Goal: Information Seeking & Learning: Learn about a topic

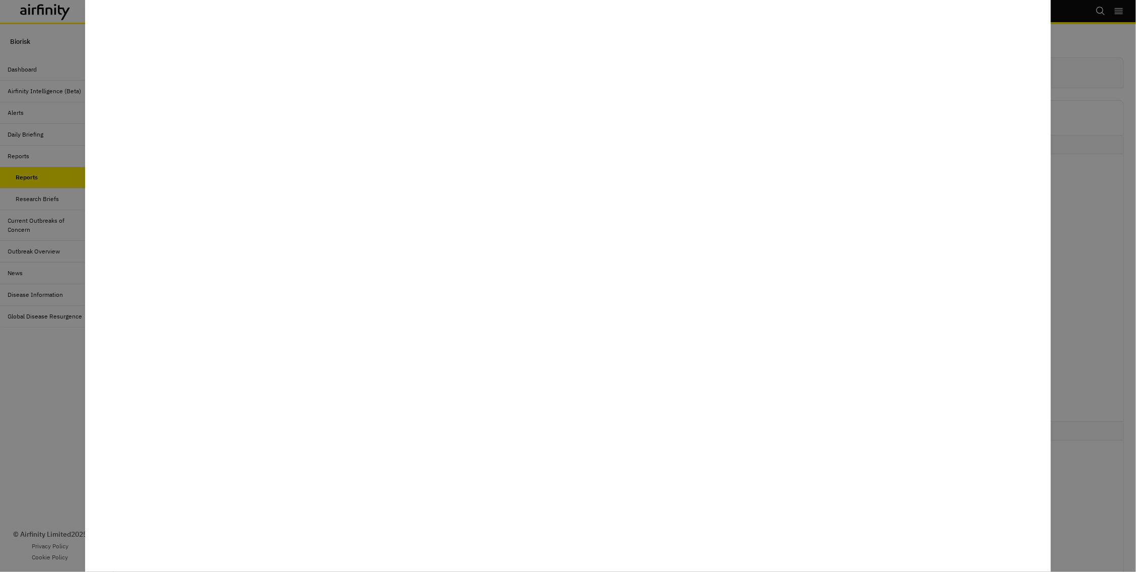
scroll to position [196, 0]
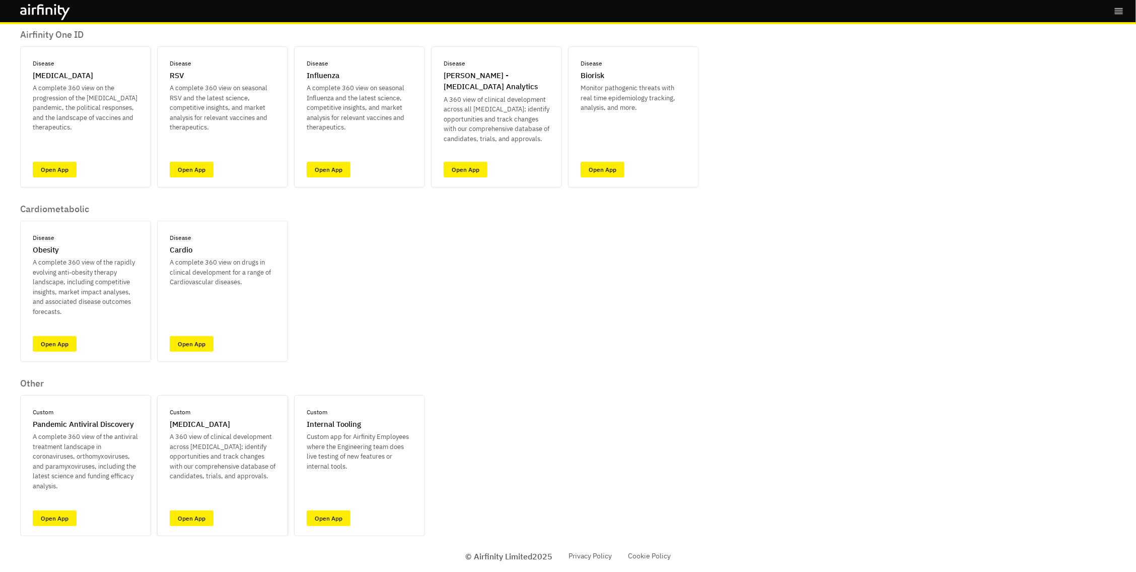
scroll to position [68, 0]
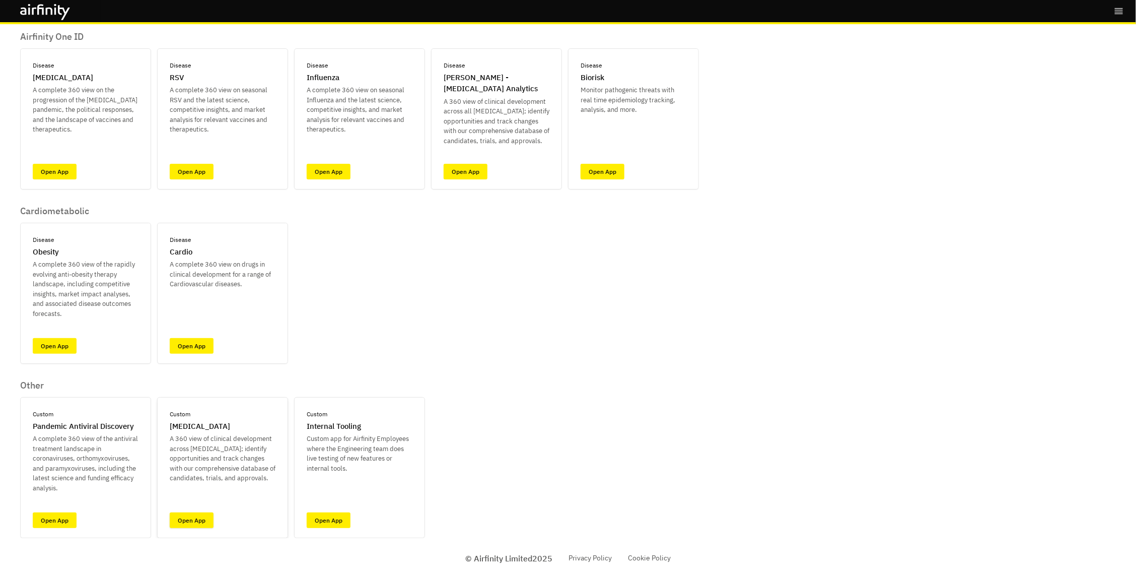
click at [206, 515] on link "Open App" at bounding box center [192, 520] width 44 height 16
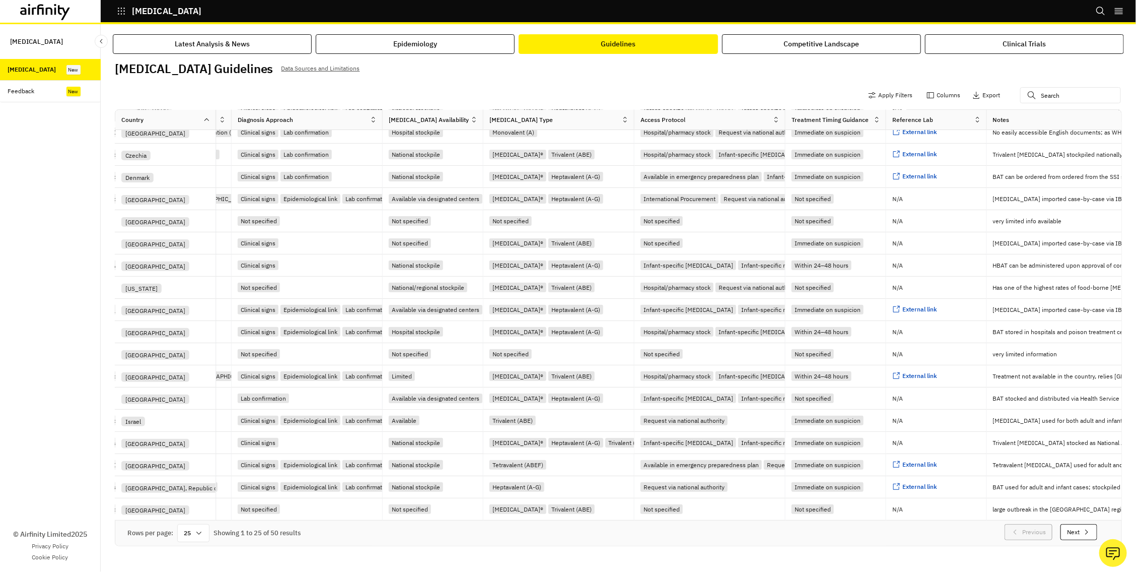
scroll to position [166, 338]
click at [547, 372] on div "Trivalent (ABE)" at bounding box center [570, 376] width 46 height 10
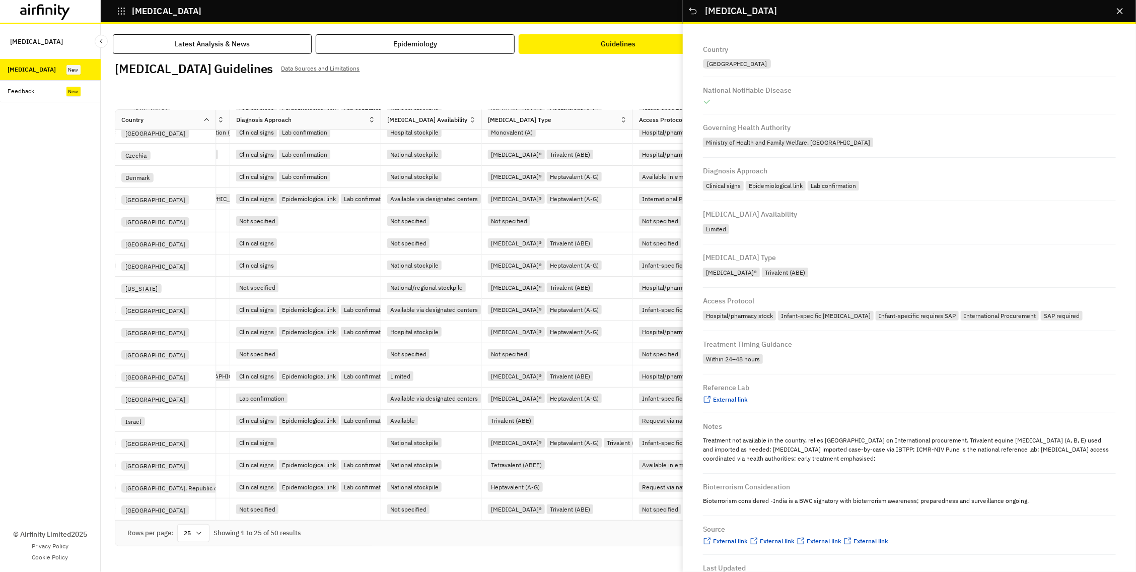
click at [762, 274] on div "Trivalent (ABE)" at bounding box center [785, 272] width 46 height 10
click at [763, 269] on div "Trivalent (ABE)" at bounding box center [785, 272] width 46 height 10
click at [649, 88] on div "Apply Filters Columns Export" at bounding box center [618, 96] width 1007 height 26
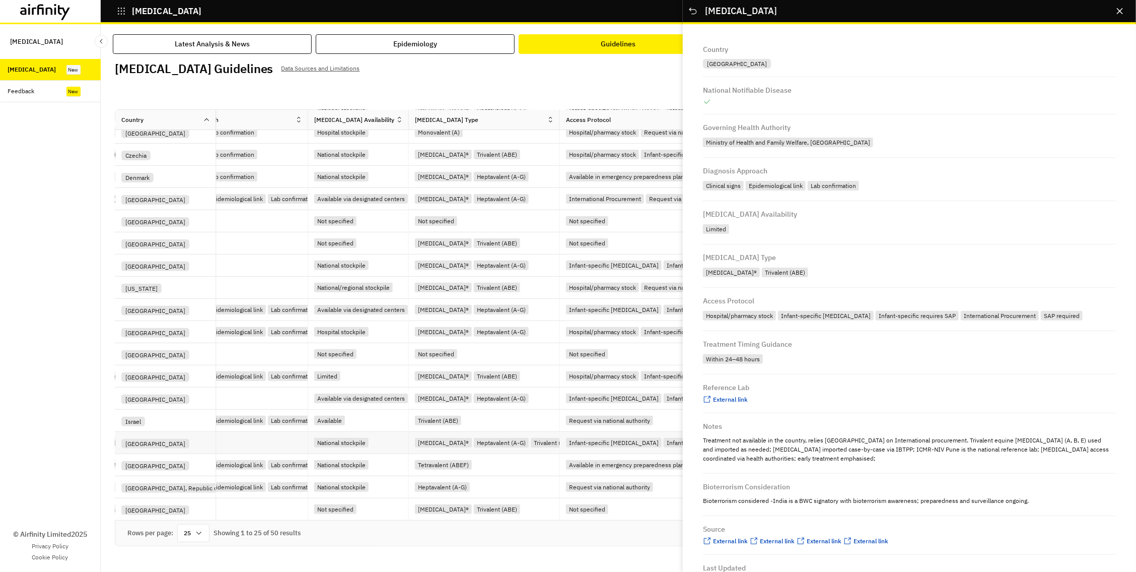
scroll to position [166, 420]
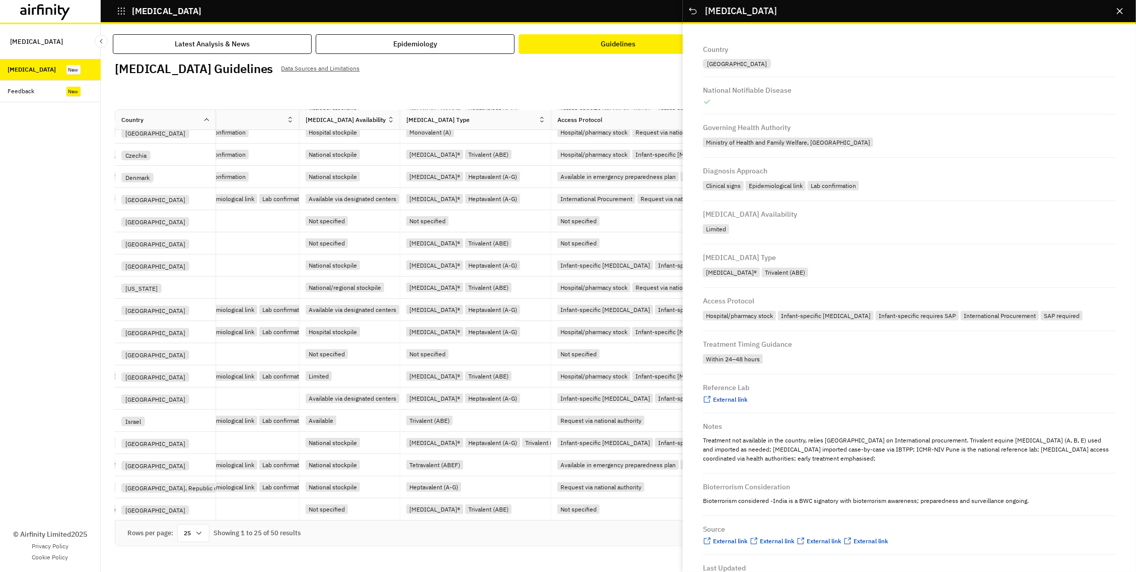
click at [1117, 11] on icon "Close" at bounding box center [1120, 11] width 6 height 6
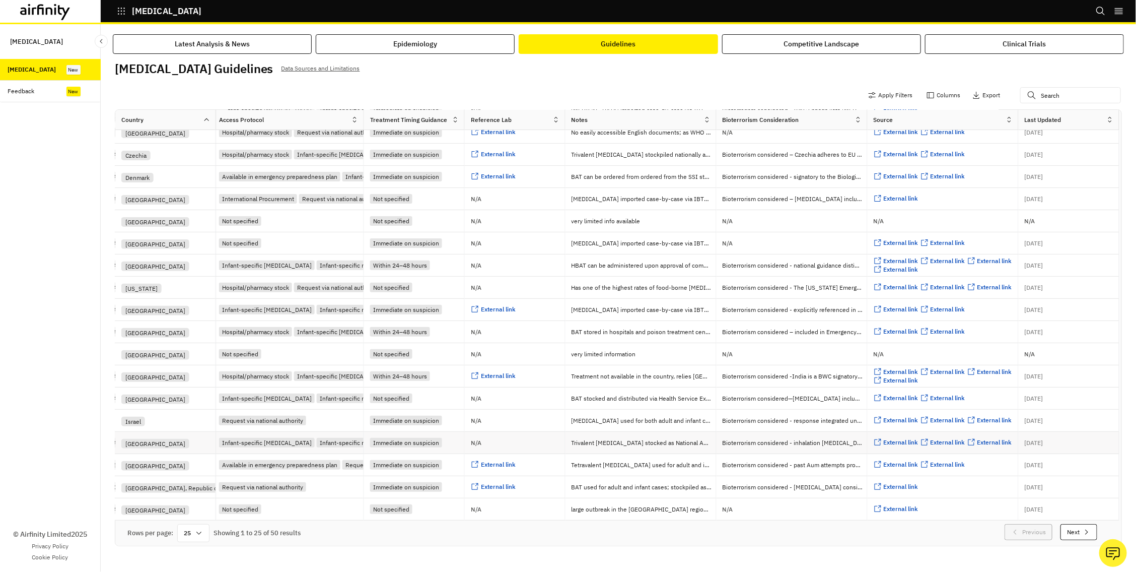
scroll to position [166, 761]
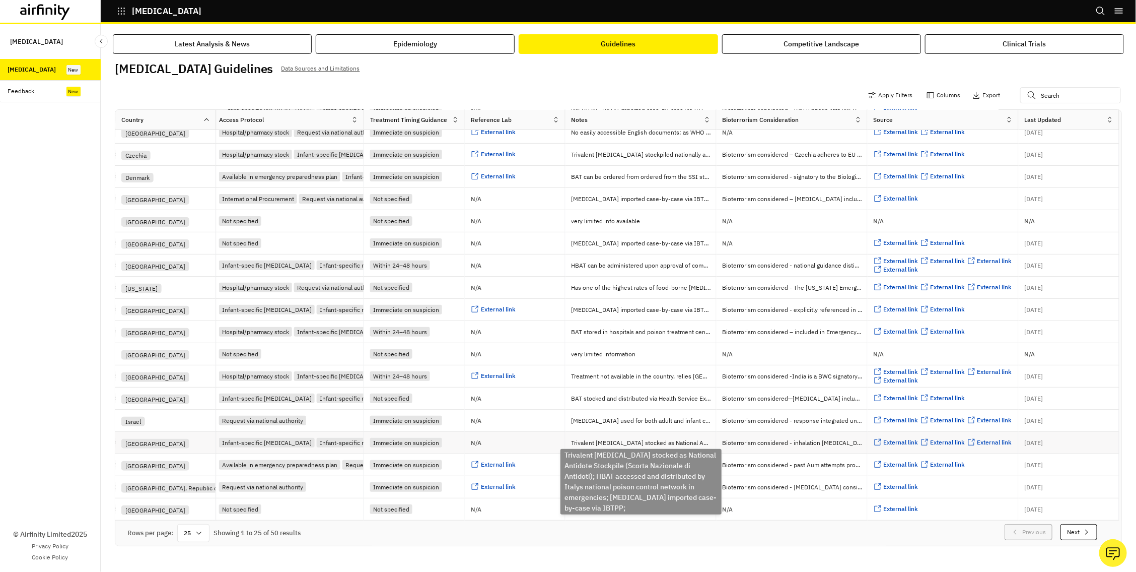
click at [592, 441] on p "Trivalent antitoxin stocked as National Antidote Stockpile (Scorta Nazionale di…" at bounding box center [644, 443] width 145 height 10
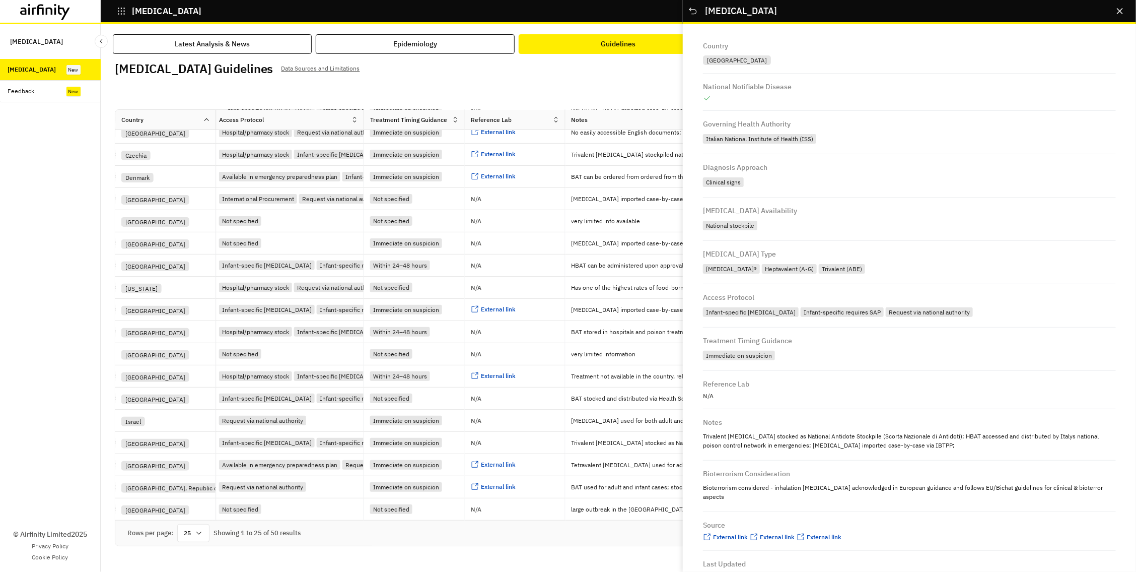
scroll to position [1, 0]
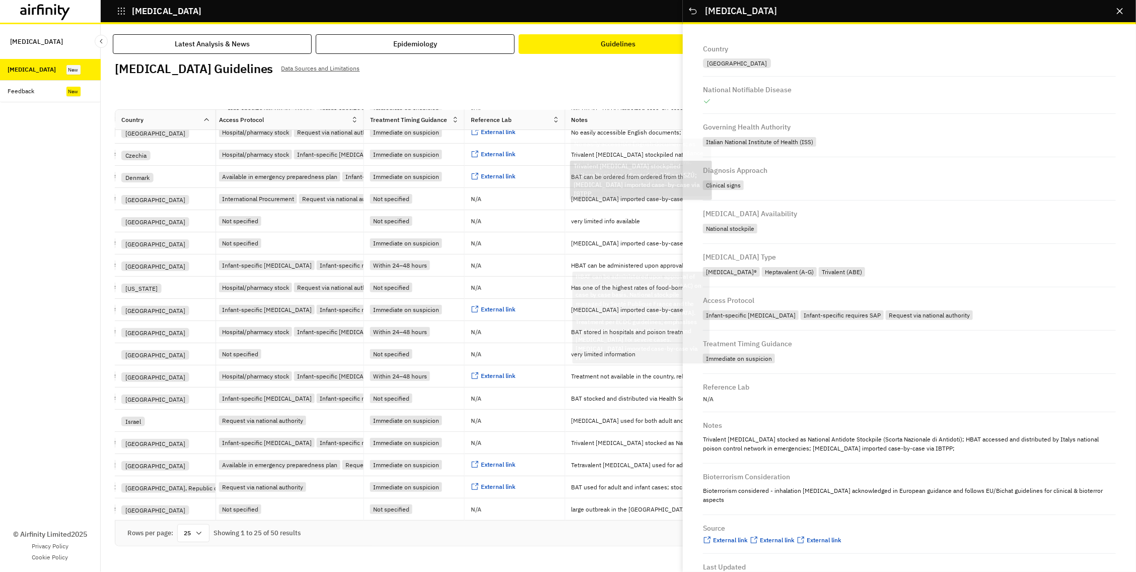
click at [632, 80] on div "Botulism Guidelines Data Sources and Limitations" at bounding box center [618, 72] width 1007 height 21
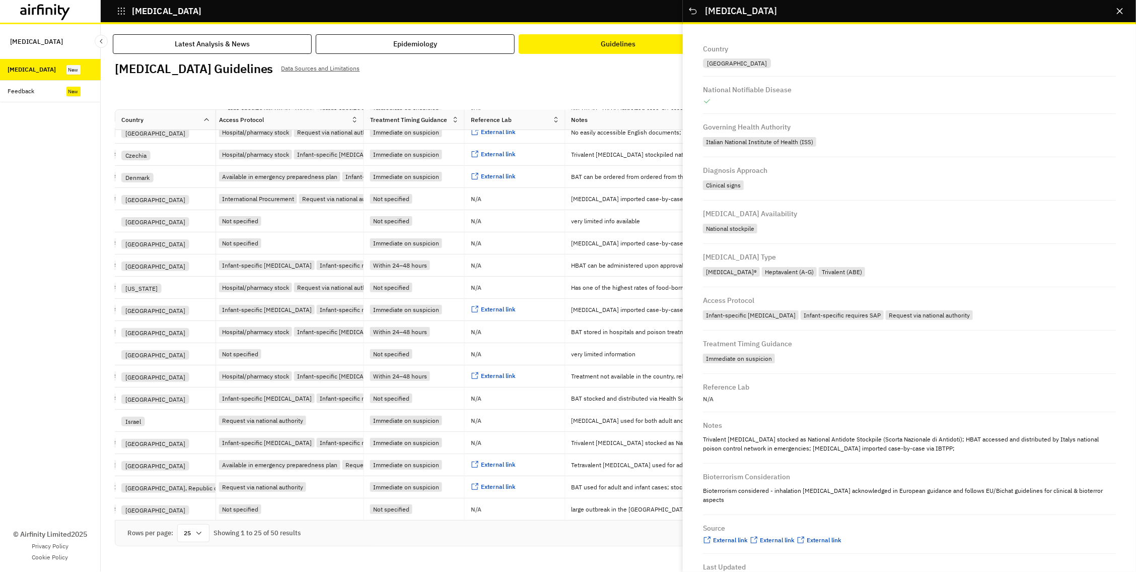
click at [1121, 11] on icon "Close" at bounding box center [1120, 11] width 6 height 6
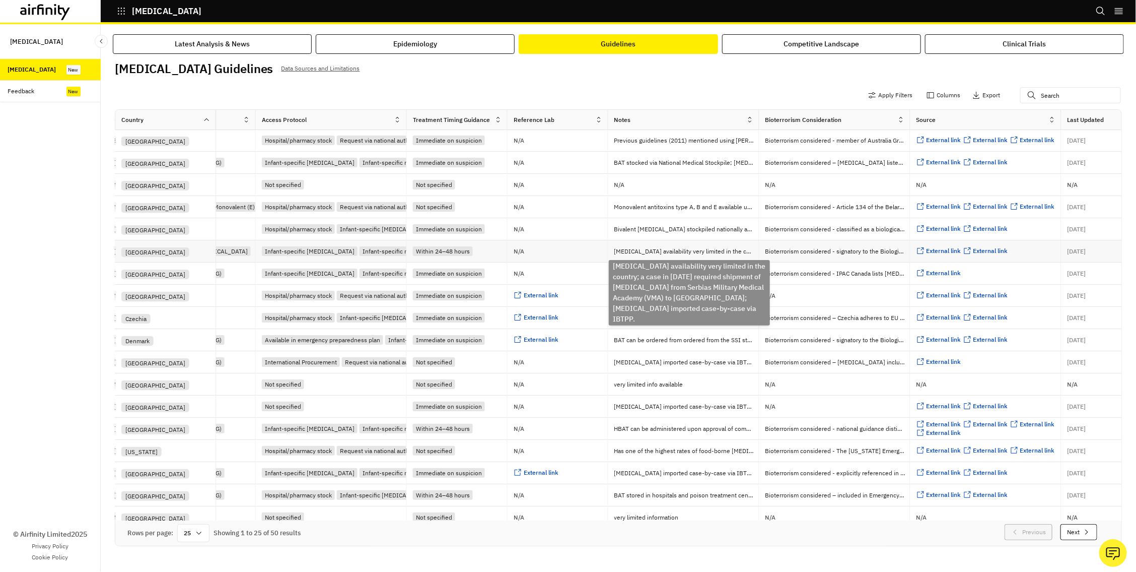
scroll to position [1, 717]
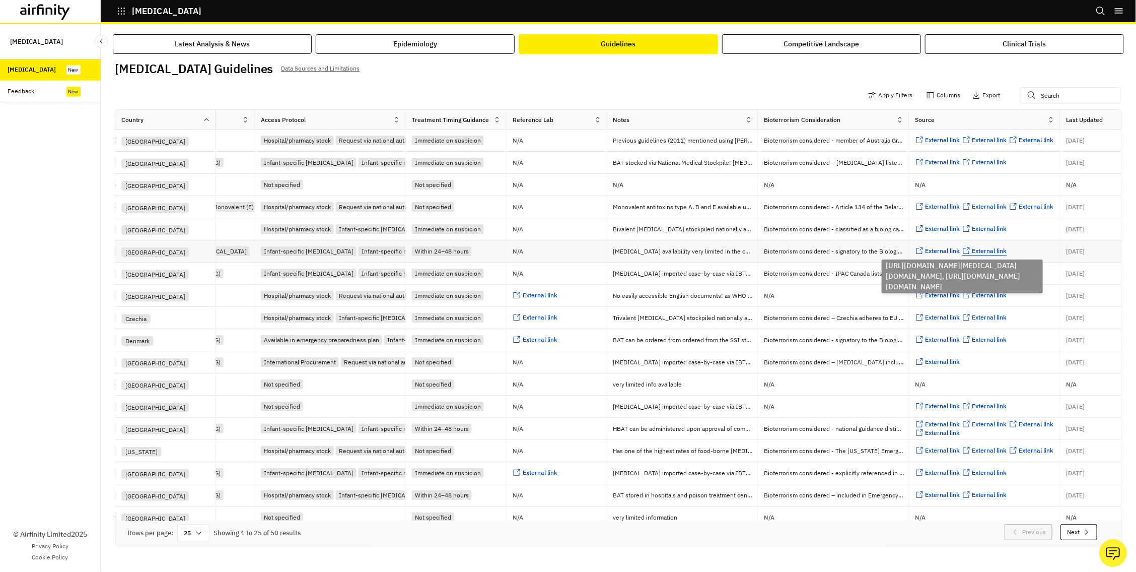
click at [981, 251] on span "External link" at bounding box center [989, 251] width 35 height 8
click at [944, 250] on span "External link" at bounding box center [943, 251] width 35 height 8
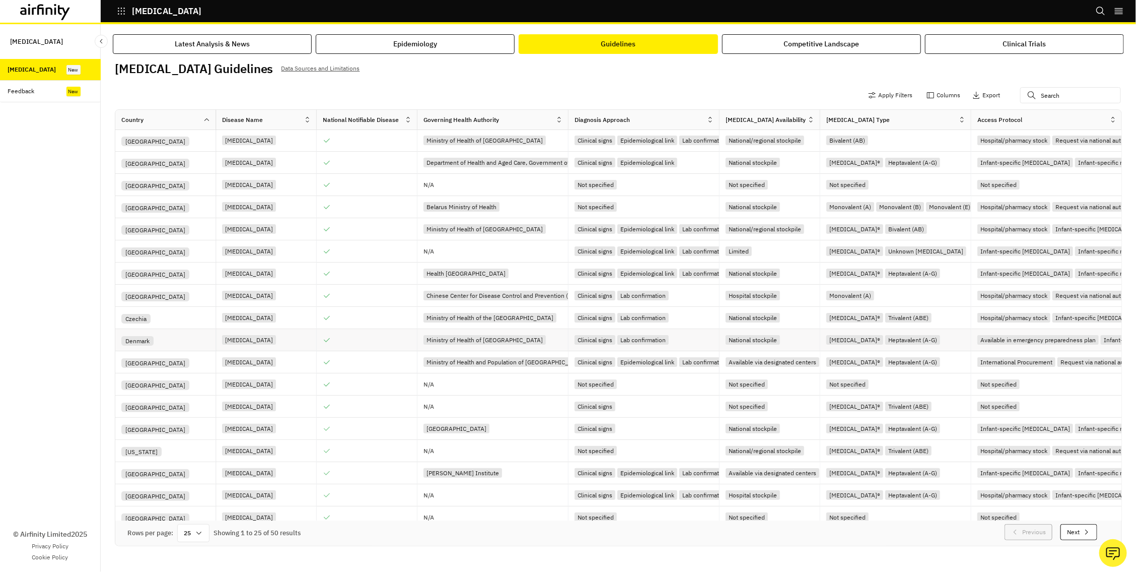
scroll to position [1, 0]
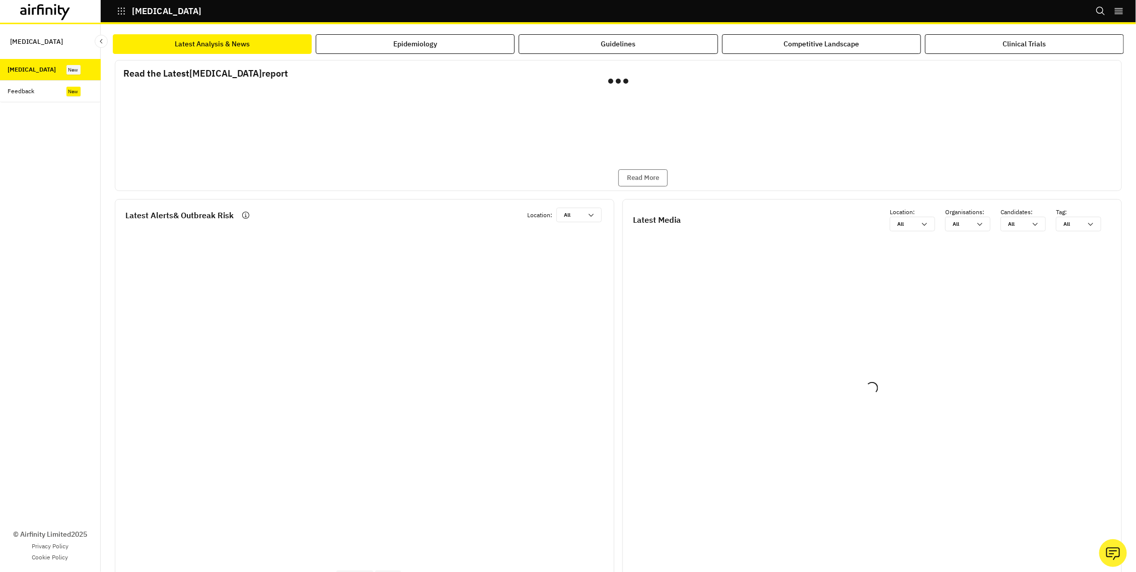
drag, startPoint x: 277, startPoint y: 48, endPoint x: 264, endPoint y: 52, distance: 13.2
click at [277, 48] on button "Latest Analysis & News" at bounding box center [212, 44] width 199 height 20
